Goal: Task Accomplishment & Management: Complete application form

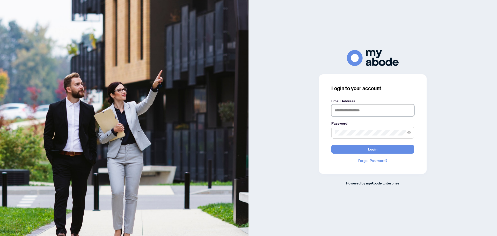
click at [349, 112] on input "text" at bounding box center [373, 110] width 83 height 12
type input "**********"
click at [357, 149] on button "Login" at bounding box center [373, 149] width 83 height 9
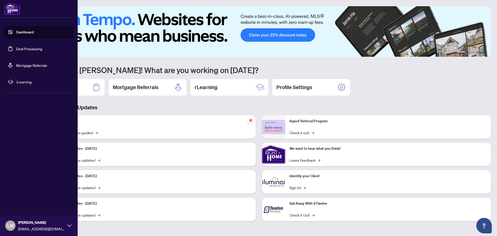
click at [16, 50] on link "Deal Processing" at bounding box center [29, 48] width 26 height 5
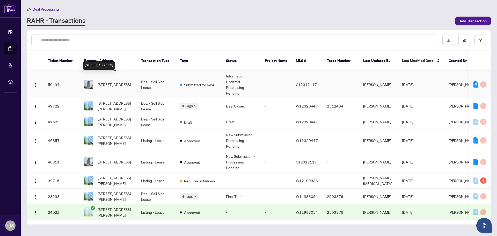
click at [106, 82] on span "[STREET_ADDRESS]" at bounding box center [114, 85] width 33 height 6
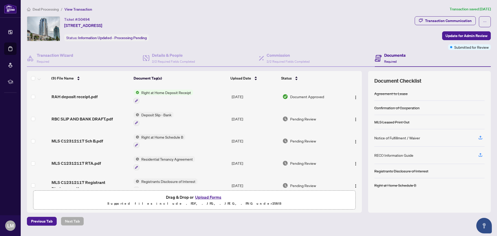
click at [210, 197] on button "Upload Forms" at bounding box center [208, 197] width 29 height 7
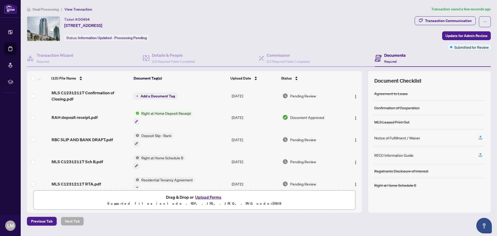
click at [158, 95] on span "Add a Document Tag" at bounding box center [158, 96] width 34 height 4
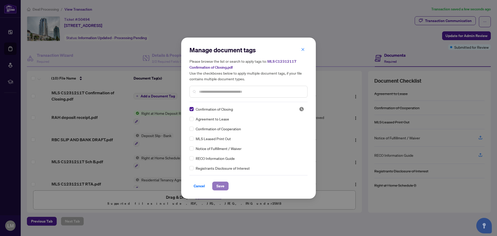
click at [223, 184] on span "Save" at bounding box center [221, 186] width 8 height 8
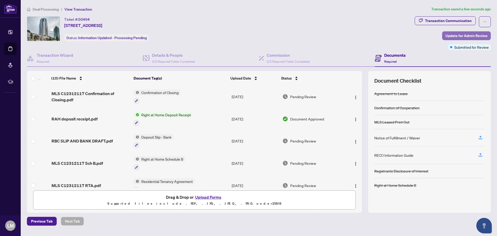
click at [466, 35] on span "Update for Admin Review" at bounding box center [467, 36] width 42 height 8
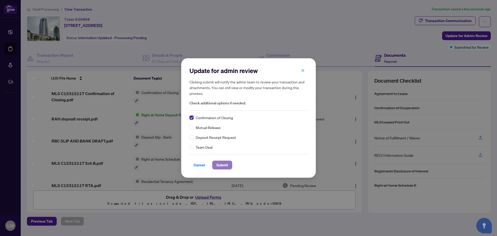
click at [225, 165] on span "Submit" at bounding box center [223, 165] width 12 height 8
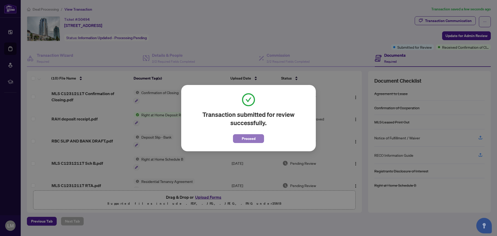
click at [251, 139] on span "Proceed" at bounding box center [249, 138] width 14 height 8
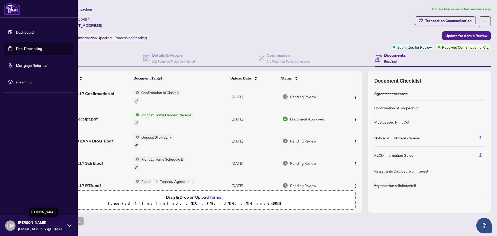
click at [30, 223] on span "[PERSON_NAME]" at bounding box center [41, 223] width 47 height 6
click at [24, 196] on span "Logout" at bounding box center [21, 195] width 12 height 8
